Goal: Transaction & Acquisition: Register for event/course

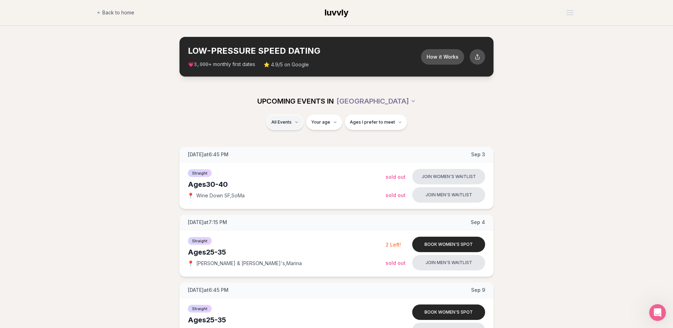
type input "**"
click at [372, 124] on span "Ages I prefer to meet" at bounding box center [394, 122] width 45 height 6
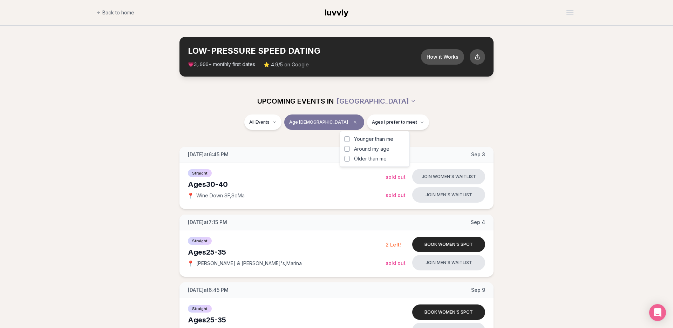
click at [346, 148] on button "Around my age" at bounding box center [347, 149] width 6 height 6
click at [216, 124] on div "All Events Age 31 Same age" at bounding box center [336, 123] width 393 height 18
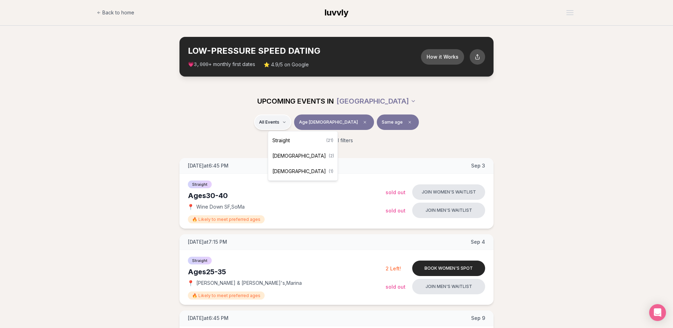
click at [285, 143] on span "Straight" at bounding box center [282, 140] width 18 height 7
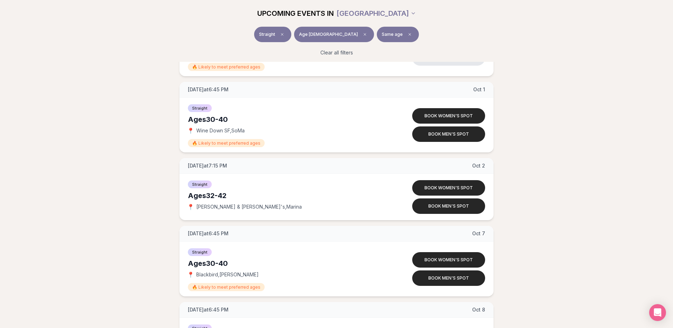
scroll to position [954, 0]
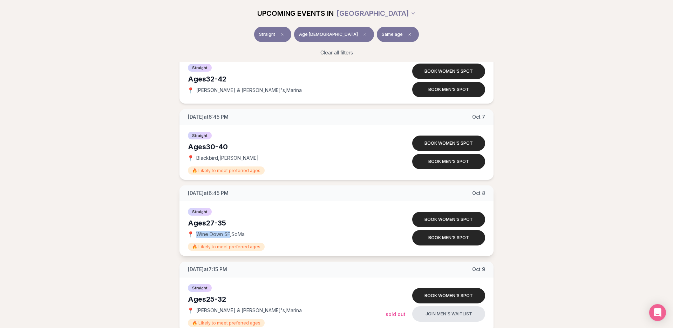
drag, startPoint x: 229, startPoint y: 234, endPoint x: 197, endPoint y: 236, distance: 32.0
click at [197, 236] on span "Wine Down SF , SoMa" at bounding box center [220, 233] width 48 height 7
click at [274, 229] on div "Straight Ages 27-35 📍 Wine Down SF , SoMa 🔥 Likely to meet preferred ages" at bounding box center [287, 228] width 198 height 43
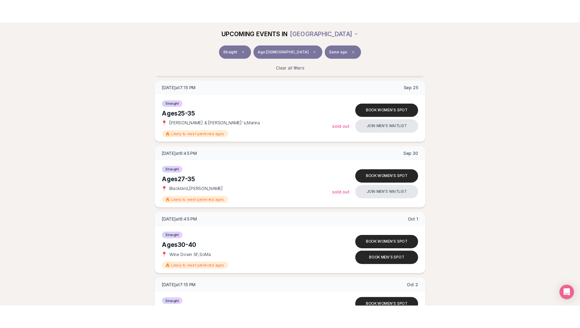
scroll to position [125, 0]
